Goal: Information Seeking & Learning: Learn about a topic

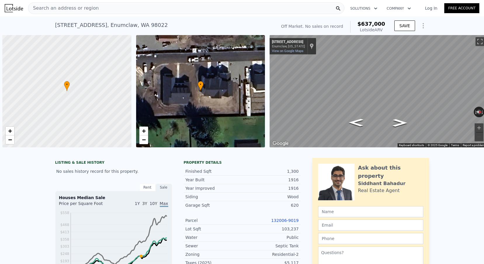
scroll to position [0, 2]
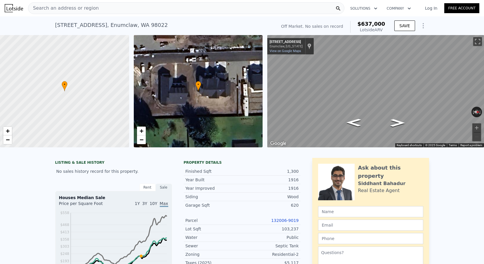
click at [84, 16] on nav "Search an address or region Solutions Company Open main menu Log In Free Account" at bounding box center [242, 8] width 484 height 16
click at [83, 8] on span "Search an address or region" at bounding box center [63, 8] width 70 height 7
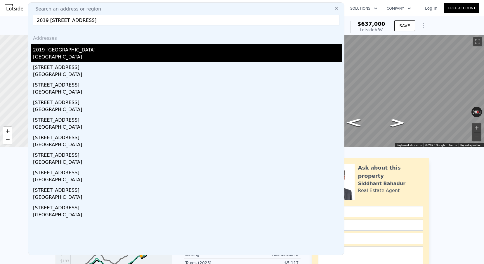
type input "2019 [STREET_ADDRESS]"
click at [82, 52] on div "2019 [GEOGRAPHIC_DATA]" at bounding box center [187, 48] width 308 height 9
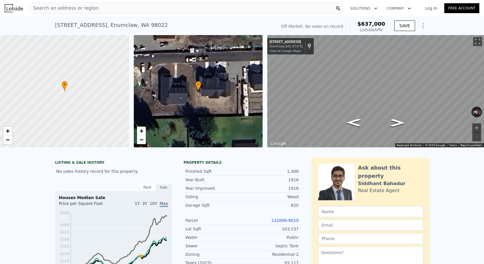
type input "3"
type input "5"
type input "1"
type input "2.75"
type input "1474"
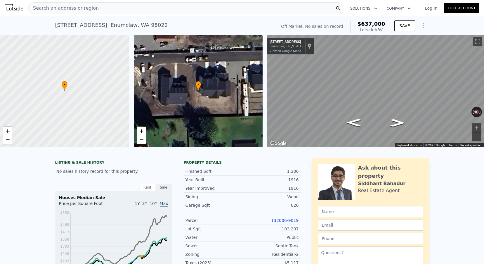
type input "2512"
type input "12060"
type input "32173"
type input "$ 686,000"
type input "5"
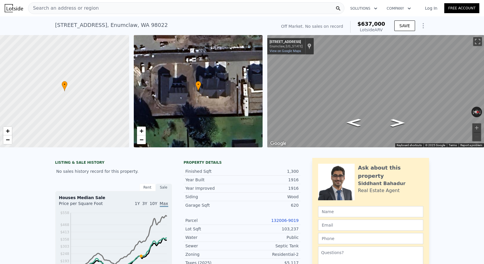
type input "$ 237,895"
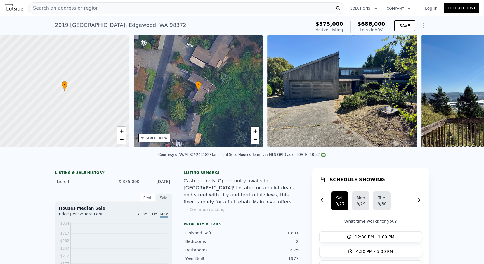
scroll to position [0, 136]
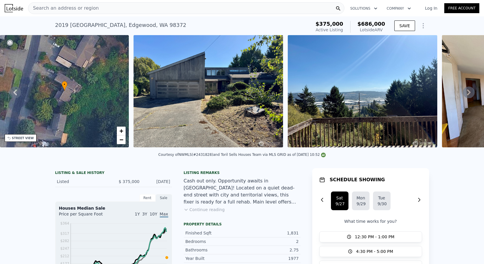
click at [93, 10] on div "Search an address or region" at bounding box center [186, 8] width 316 height 12
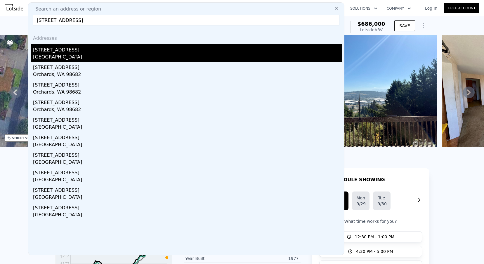
type input "[STREET_ADDRESS]"
click at [82, 51] on div "[STREET_ADDRESS]" at bounding box center [187, 48] width 308 height 9
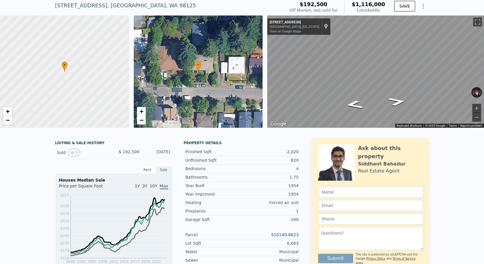
scroll to position [22, 0]
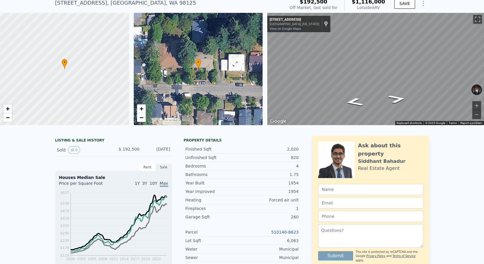
click at [278, 232] on link "510140-8623" at bounding box center [284, 231] width 27 height 5
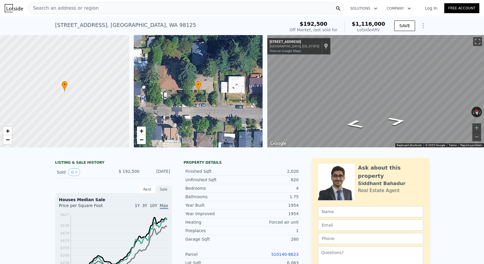
scroll to position [0, 0]
click at [84, 10] on span "Search an address or region" at bounding box center [63, 8] width 70 height 7
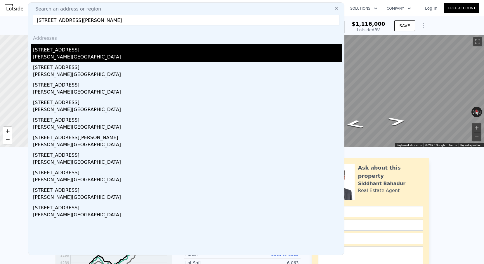
type input "[STREET_ADDRESS][PERSON_NAME]"
click at [81, 51] on div "[STREET_ADDRESS]" at bounding box center [187, 48] width 308 height 9
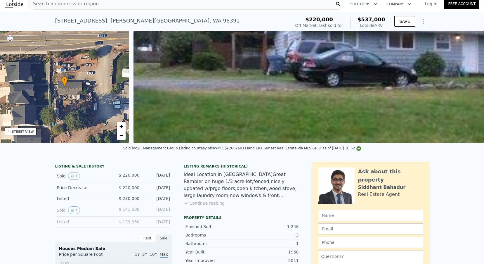
scroll to position [180, 0]
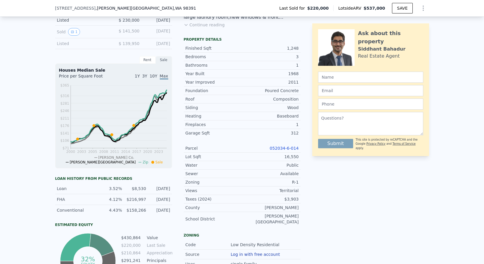
click at [277, 148] on link "052034-6-014" at bounding box center [283, 148] width 29 height 5
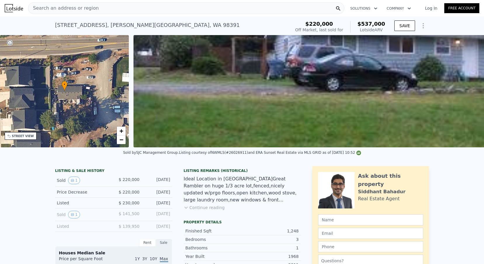
scroll to position [0, 0]
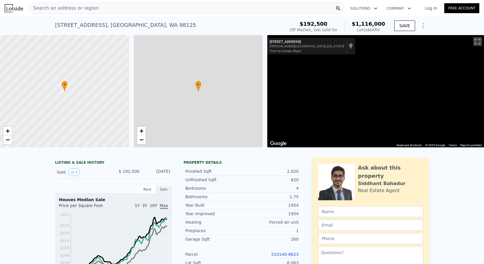
type input "1.5"
type input "3"
type input "1540"
type input "2650"
type input "4967"
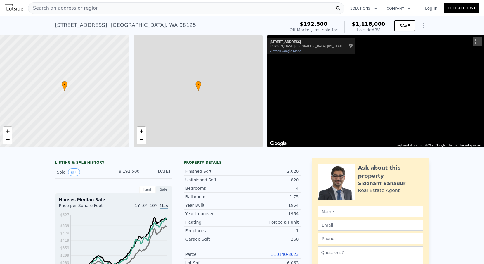
type input "10200"
type input "$ 1,116,000"
type input "7"
type input "$ 820,713"
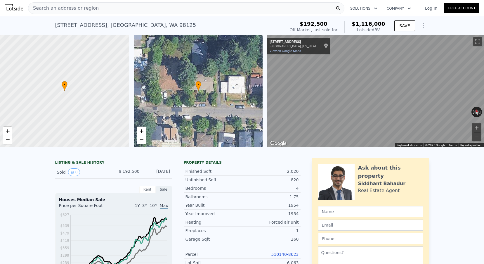
scroll to position [0, 2]
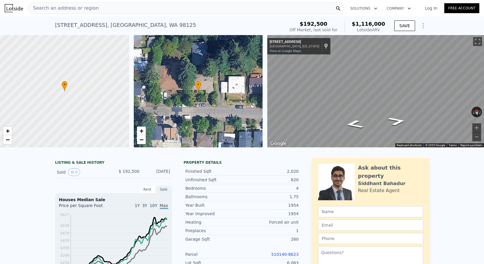
click at [287, 255] on link "510140-8623" at bounding box center [284, 254] width 27 height 5
